Goal: Information Seeking & Learning: Learn about a topic

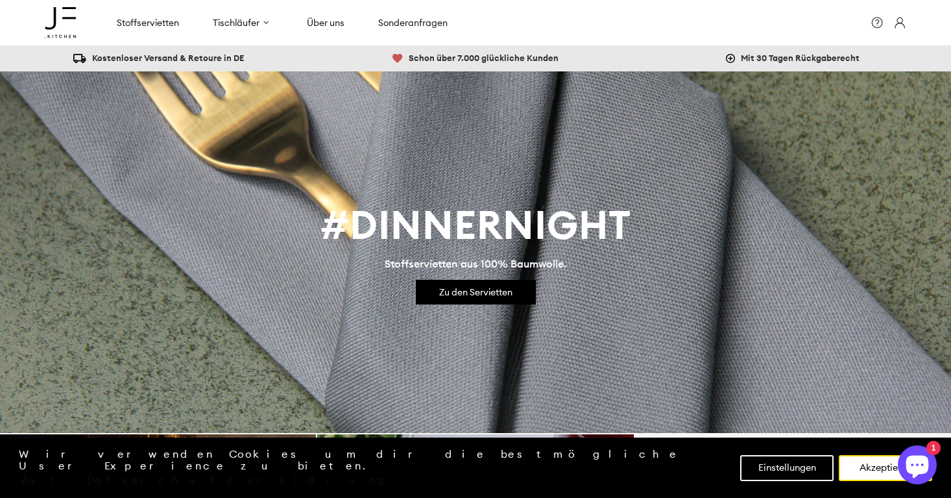
click at [875, 481] on button "Akzeptieren" at bounding box center [885, 468] width 93 height 26
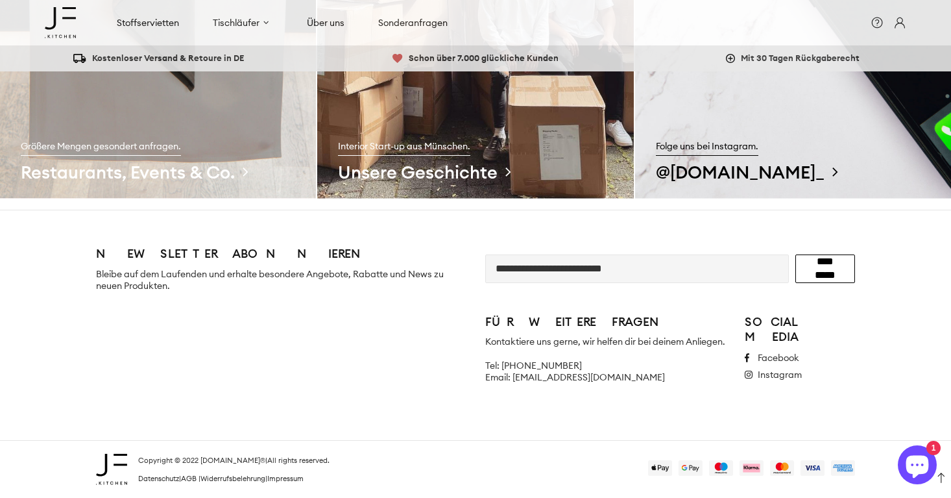
scroll to position [1120, 0]
click at [300, 478] on link "Impressum" at bounding box center [285, 478] width 36 height 9
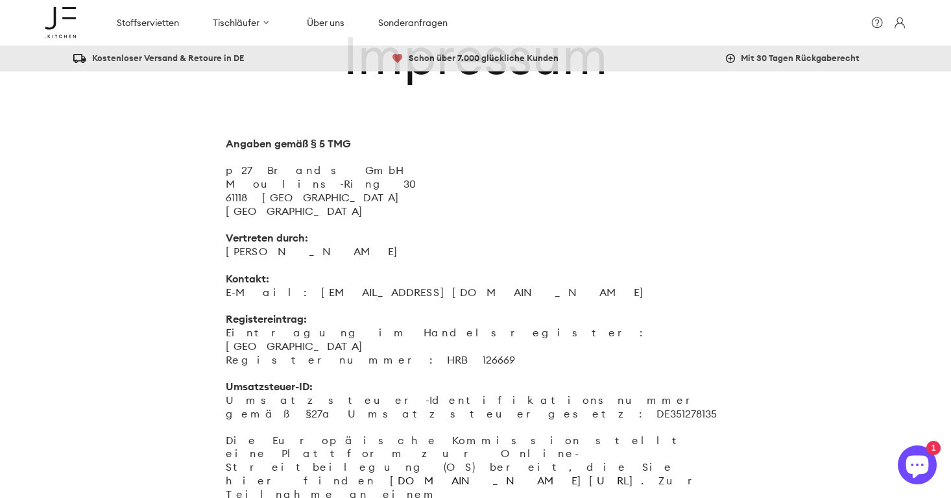
scroll to position [76, 0]
drag, startPoint x: 226, startPoint y: 151, endPoint x: 282, endPoint y: 151, distance: 56.5
click at [282, 151] on p "Angaben gemäß § 5 TMG p27 Brands GmbH Moulins-Ring 30 61118 Bad Vilbel Deutschl…" at bounding box center [476, 279] width 500 height 284
drag, startPoint x: 228, startPoint y: 169, endPoint x: 307, endPoint y: 173, distance: 79.3
click at [307, 173] on p "Angaben gemäß § 5 TMG p27 Brands GmbH Moulins-Ring 30 61118 Bad Vilbel Deutschl…" at bounding box center [476, 279] width 500 height 284
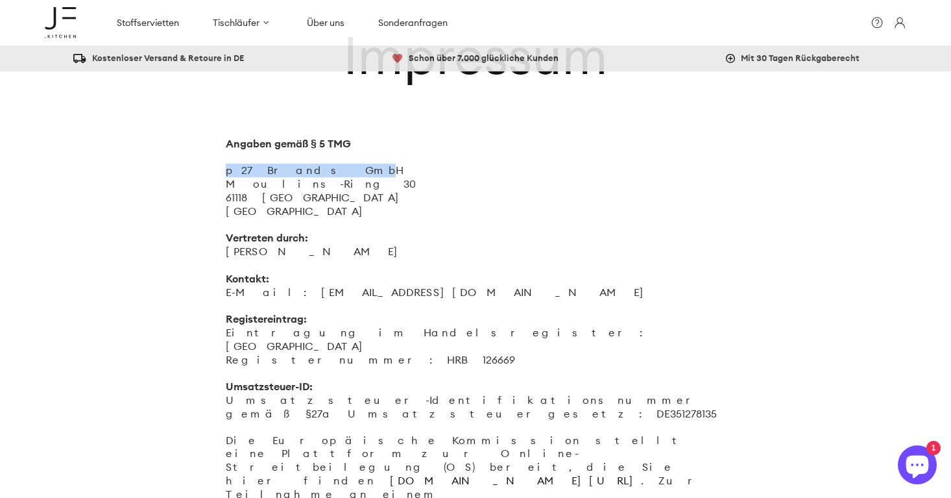
click at [262, 167] on p "Angaben gemäß § 5 TMG p27 Brands GmbH Moulins-Ring 30 61118 Bad Vilbel Deutschl…" at bounding box center [476, 279] width 500 height 284
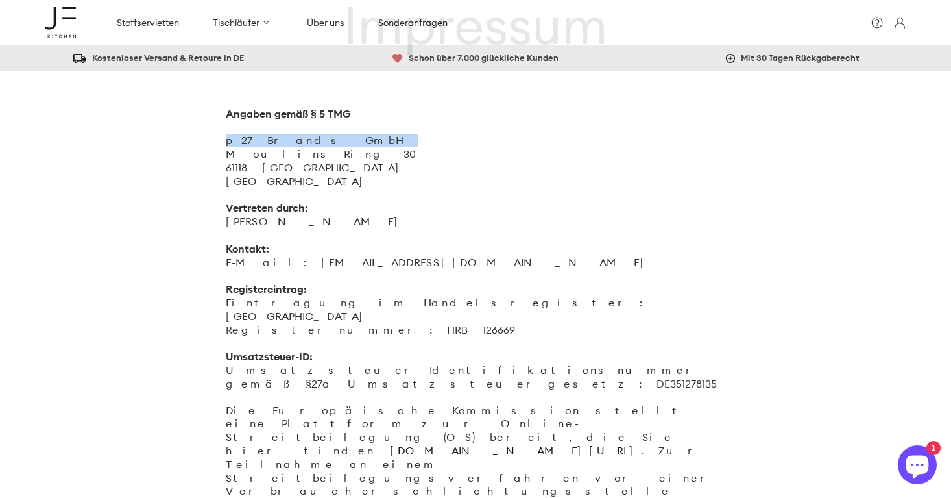
scroll to position [110, 0]
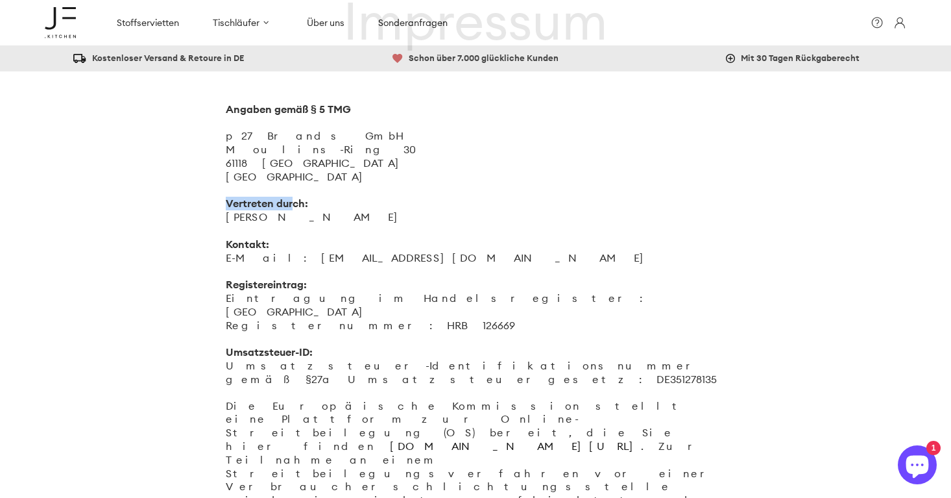
drag, startPoint x: 226, startPoint y: 201, endPoint x: 295, endPoint y: 199, distance: 68.2
click at [295, 199] on strong "Vertreten durch:" at bounding box center [267, 203] width 82 height 13
drag, startPoint x: 227, startPoint y: 212, endPoint x: 321, endPoint y: 211, distance: 93.5
click at [321, 211] on p "Angaben gemäß § 5 TMG p27 Brands GmbH Moulins-Ring 30 61118 Bad Vilbel Deutschl…" at bounding box center [476, 245] width 500 height 284
drag, startPoint x: 263, startPoint y: 250, endPoint x: 382, endPoint y: 250, distance: 118.7
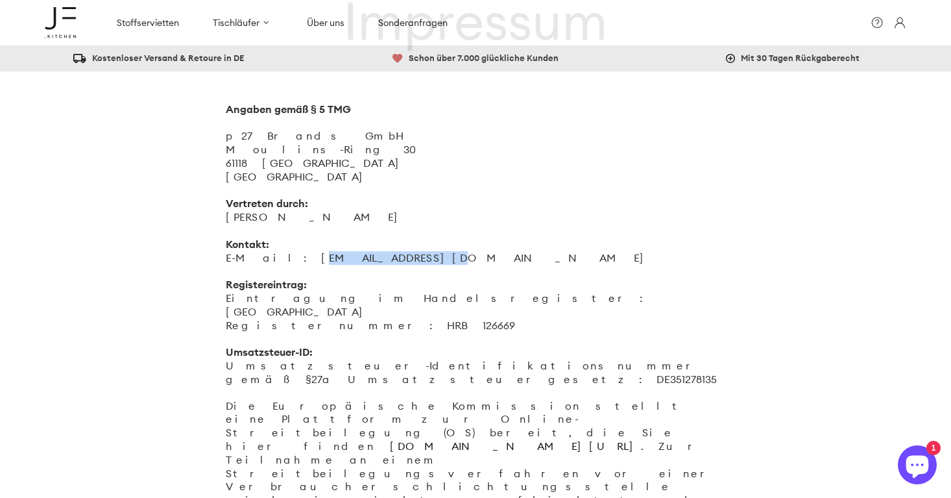
click at [382, 250] on p "Angaben gemäß § 5 TMG p27 Brands GmbH Moulins-Ring 30 61118 Bad Vilbel Deutschl…" at bounding box center [476, 245] width 500 height 284
drag, startPoint x: 229, startPoint y: 279, endPoint x: 321, endPoint y: 278, distance: 92.2
click at [321, 277] on p "Angaben gemäß § 5 TMG p27 Brands GmbH Moulins-Ring 30 61118 Bad Vilbel Deutschl…" at bounding box center [476, 245] width 500 height 284
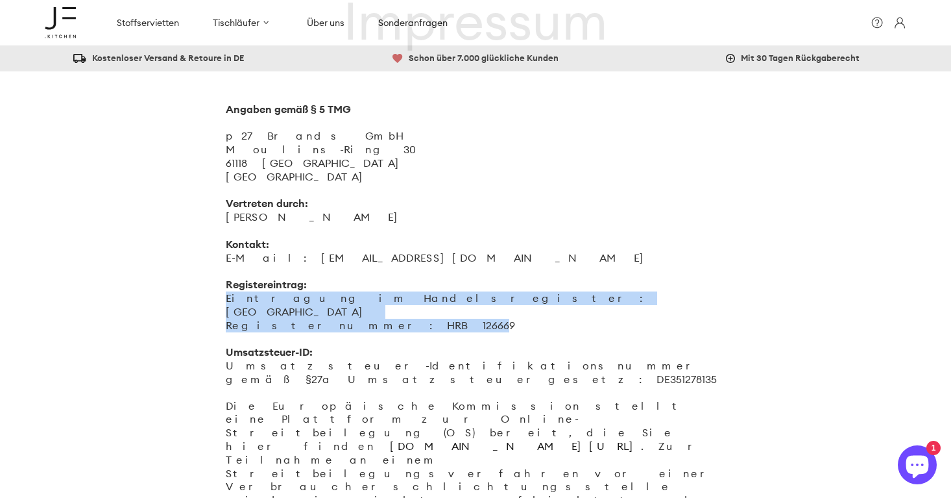
drag, startPoint x: 228, startPoint y: 289, endPoint x: 359, endPoint y: 299, distance: 131.5
click at [359, 299] on p "Angaben gemäß § 5 TMG p27 Brands GmbH Moulins-Ring 30 61118 Bad Vilbel Deutschl…" at bounding box center [476, 245] width 500 height 284
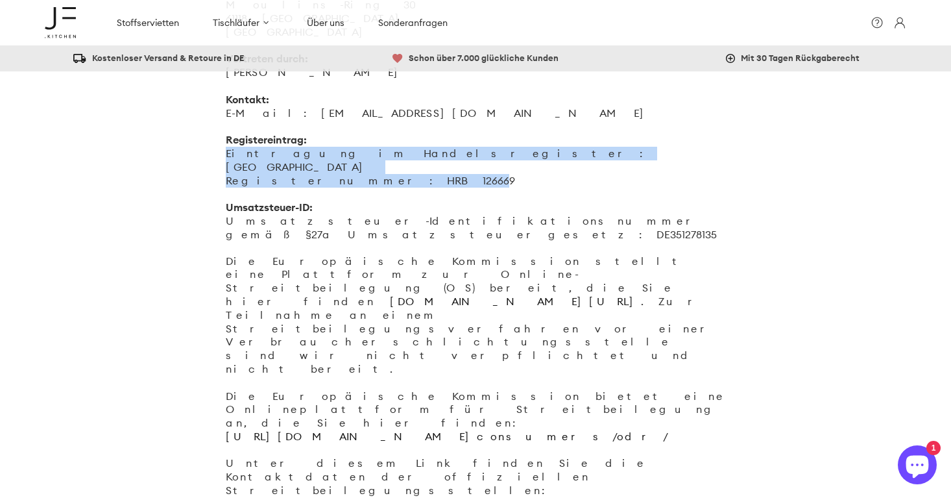
scroll to position [262, 0]
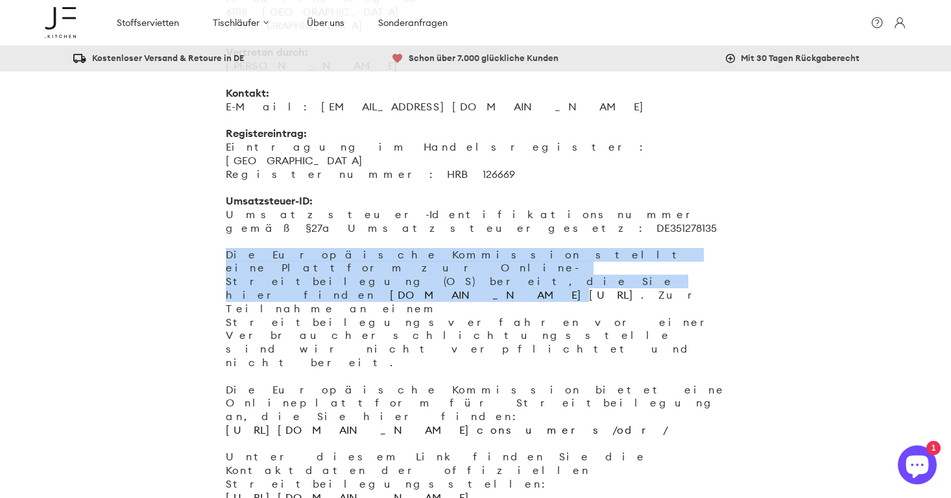
drag, startPoint x: 227, startPoint y: 221, endPoint x: 326, endPoint y: 228, distance: 99.5
click at [326, 248] on p "Die Europäische Kommission stellt eine Plattform zur Online-Streitbeilegung (OS…" at bounding box center [476, 376] width 500 height 256
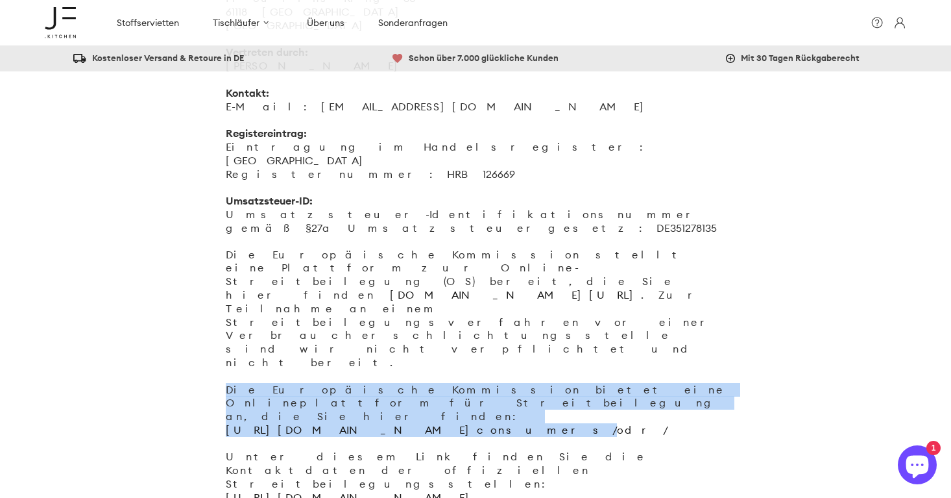
drag, startPoint x: 224, startPoint y: 267, endPoint x: 391, endPoint y: 280, distance: 167.2
click at [391, 280] on div "Impressum Angaben gemäß § 5 TMG p27 Brands GmbH Moulins-Ring 30 61118 Bad Vilbe…" at bounding box center [475, 196] width 519 height 720
click at [520, 271] on p "Die Europäische Kommission stellt eine Plattform zur Online-Streitbeilegung (OS…" at bounding box center [476, 376] width 500 height 256
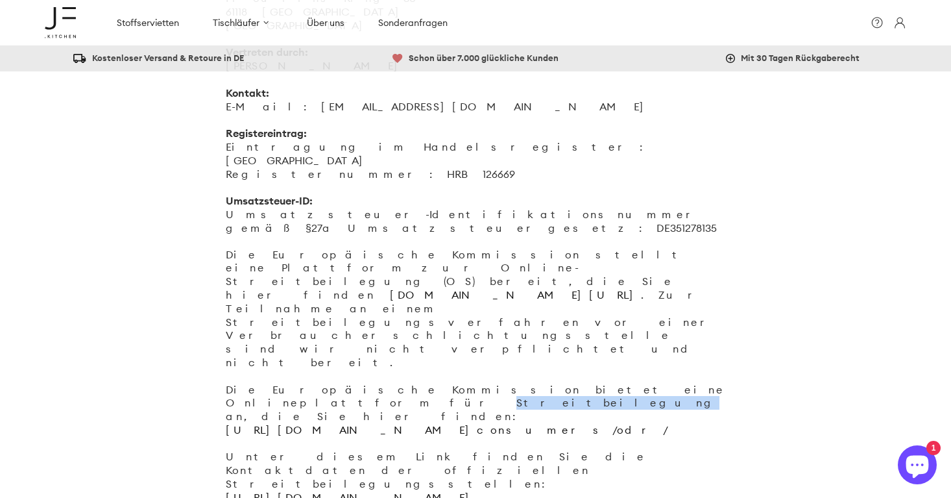
drag, startPoint x: 520, startPoint y: 271, endPoint x: 562, endPoint y: 271, distance: 41.5
click at [562, 271] on p "Die Europäische Kommission stellt eine Plattform zur Online-Streitbeilegung (OS…" at bounding box center [476, 376] width 500 height 256
click at [463, 269] on p "Die Europäische Kommission stellt eine Plattform zur Online-Streitbeilegung (OS…" at bounding box center [476, 376] width 500 height 256
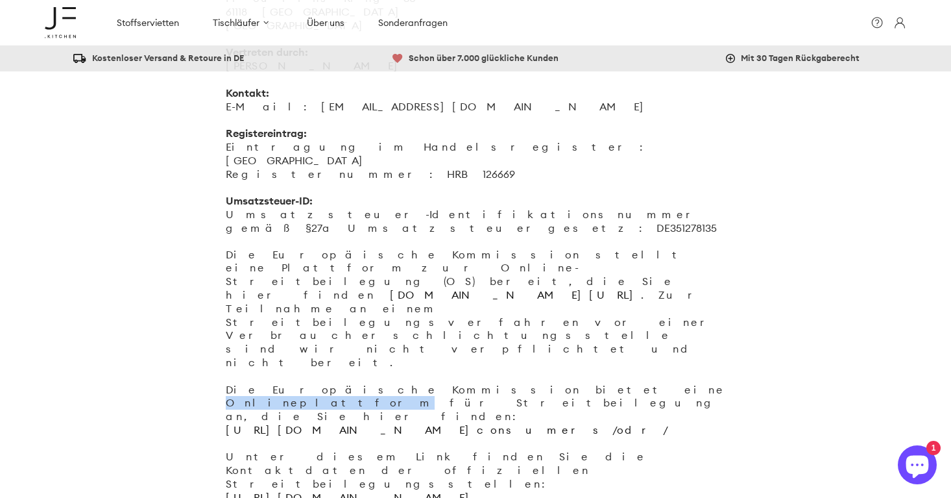
click at [463, 269] on p "Die Europäische Kommission stellt eine Plattform zur Online-Streitbeilegung (OS…" at bounding box center [476, 376] width 500 height 256
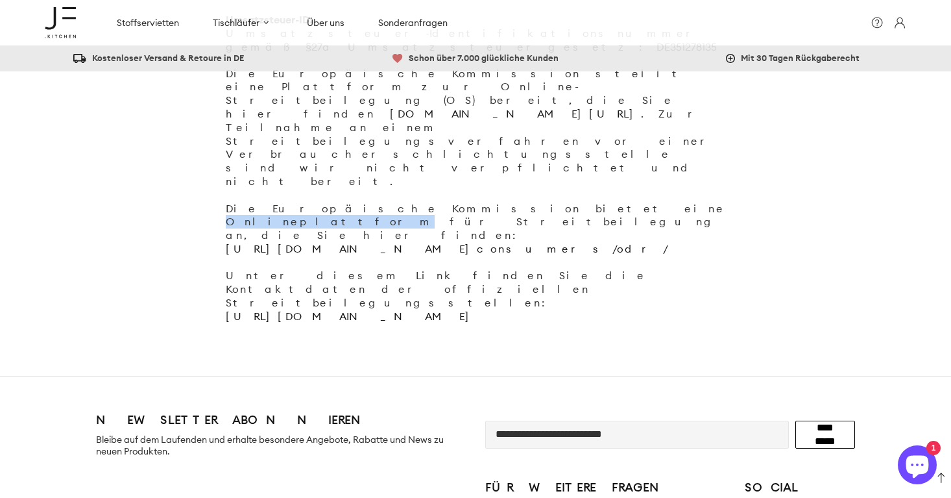
scroll to position [442, 0]
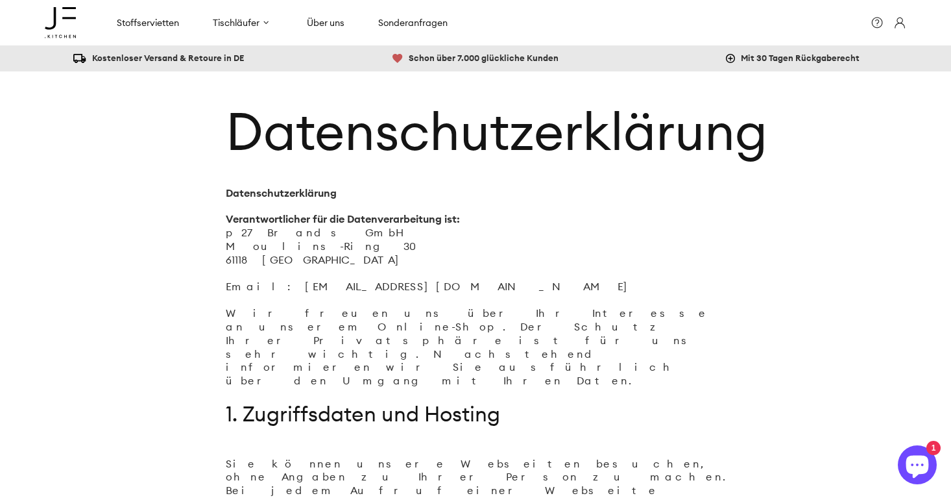
click at [393, 275] on p "Verantwortlicher für die Datenverarbeitung ist: p27 Brands GmbH Moulins-Ring 30…" at bounding box center [476, 252] width 500 height 81
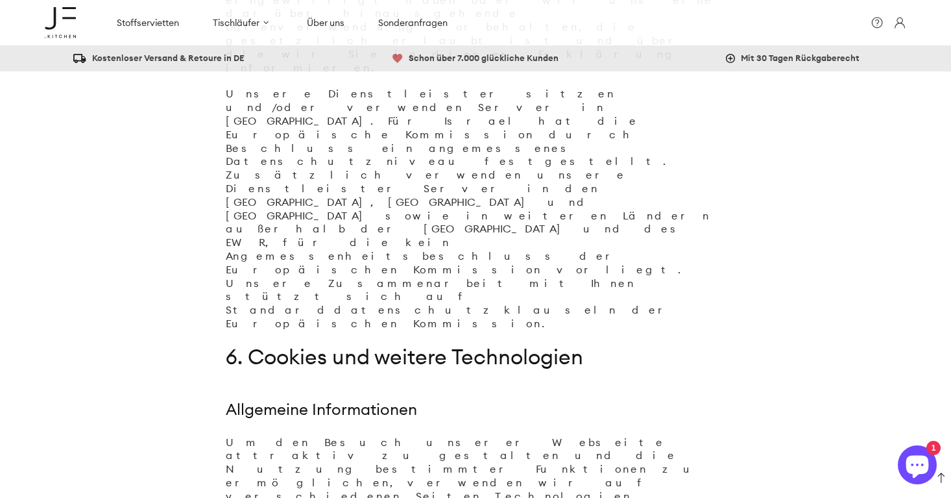
scroll to position [5177, 0]
click at [368, 398] on div at bounding box center [280, 360] width 389 height 93
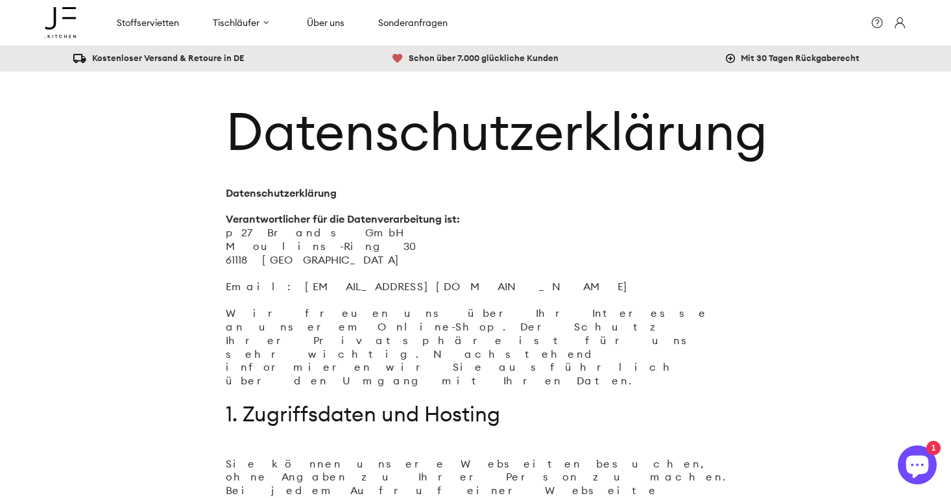
scroll to position [0, 0]
click at [65, 20] on icon at bounding box center [60, 23] width 31 height 38
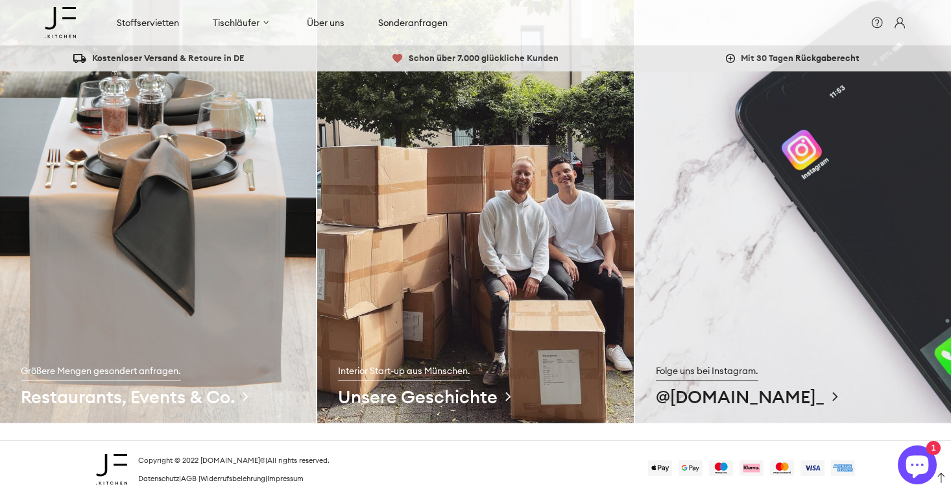
scroll to position [888, 0]
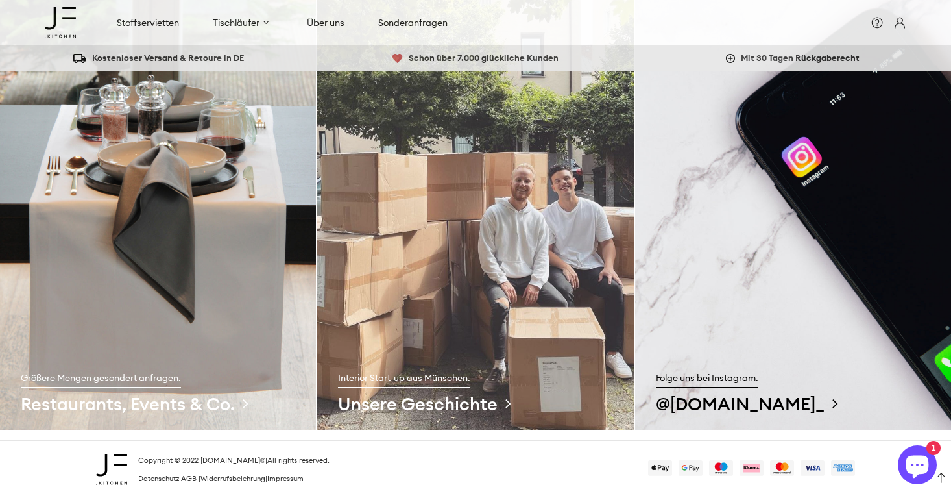
click at [515, 228] on img at bounding box center [475, 210] width 316 height 442
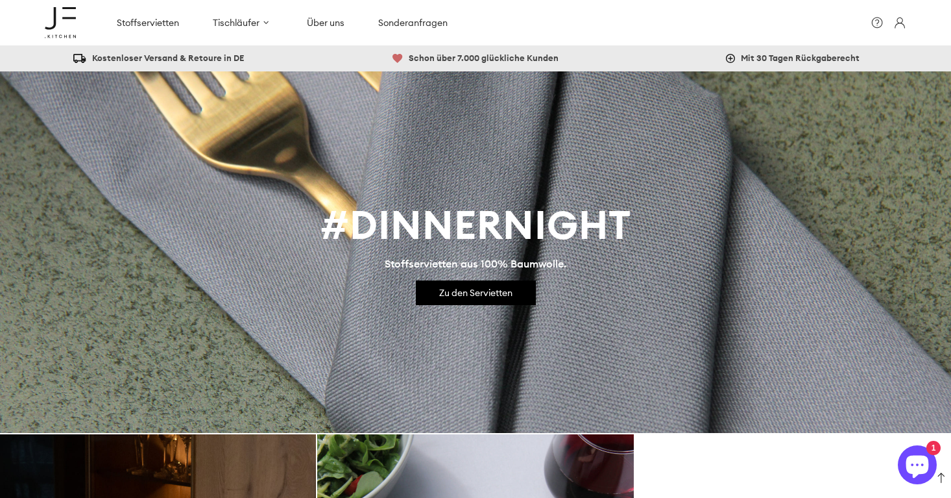
scroll to position [862, 0]
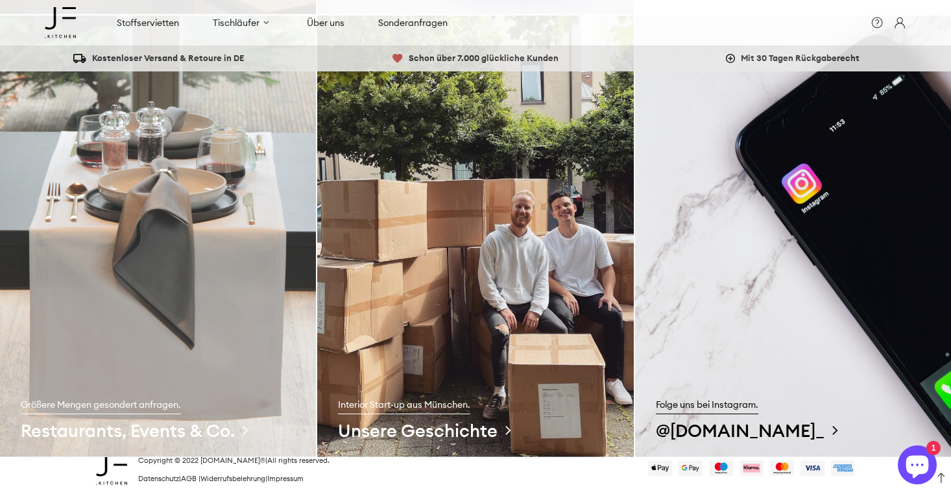
click at [228, 369] on img at bounding box center [158, 237] width 316 height 442
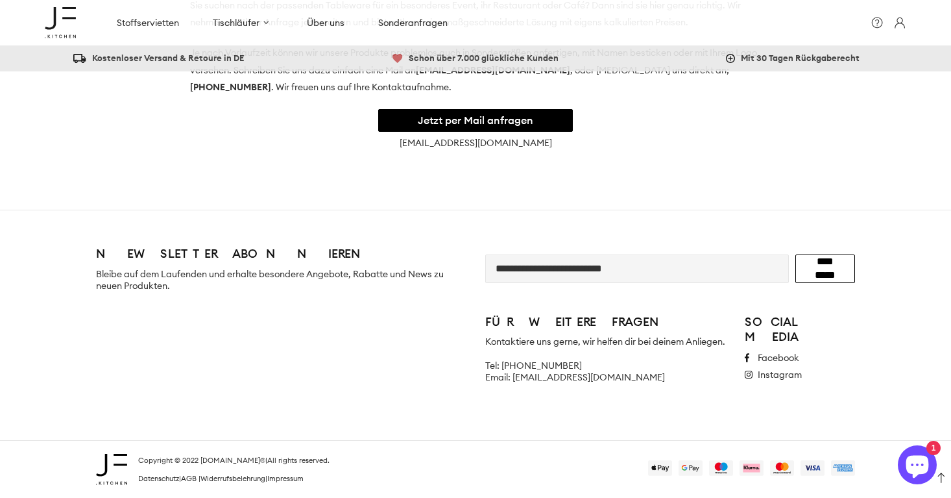
scroll to position [725, 0]
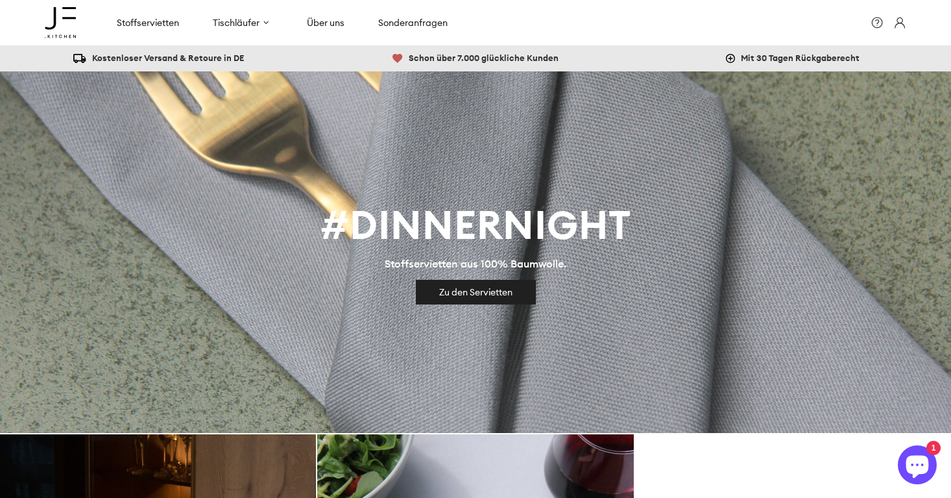
click at [430, 260] on p "Stoffservietten aus 100% Baumwolle." at bounding box center [476, 264] width 182 height 12
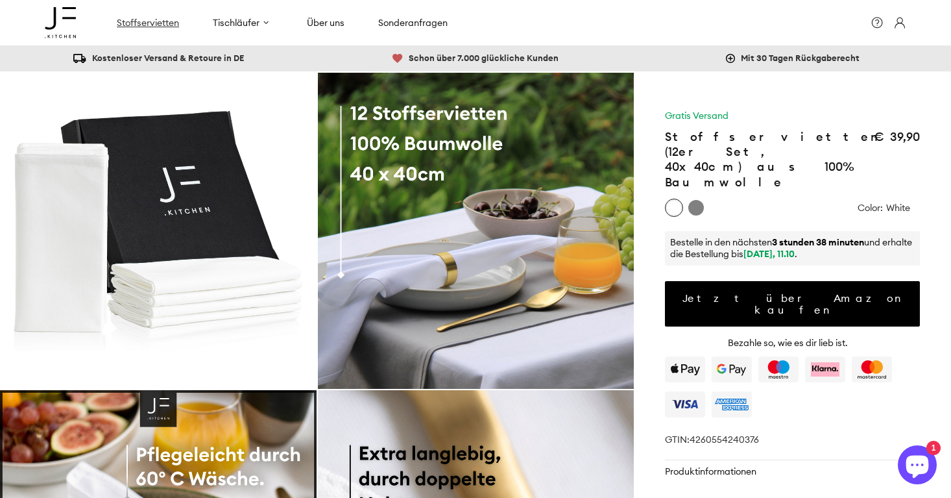
click at [133, 18] on span "Stoffservietten" at bounding box center [148, 23] width 62 height 12
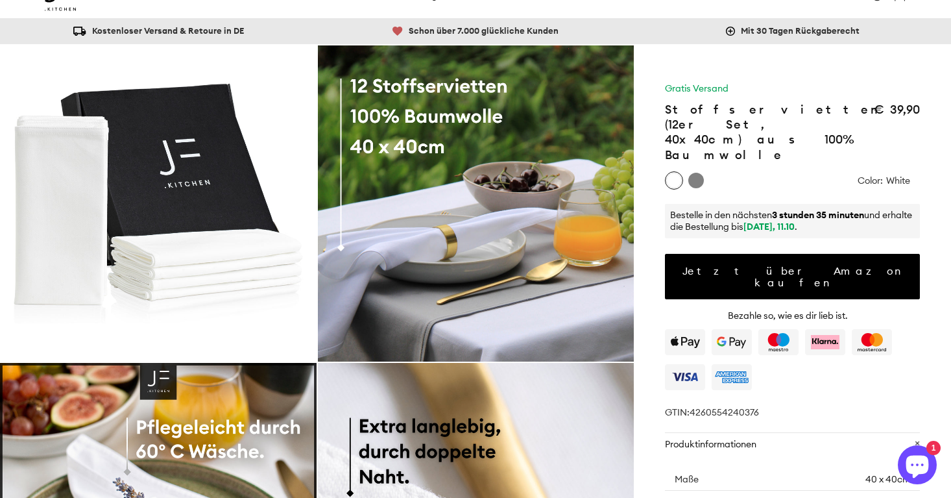
scroll to position [27, 0]
